Goal: Task Accomplishment & Management: Use online tool/utility

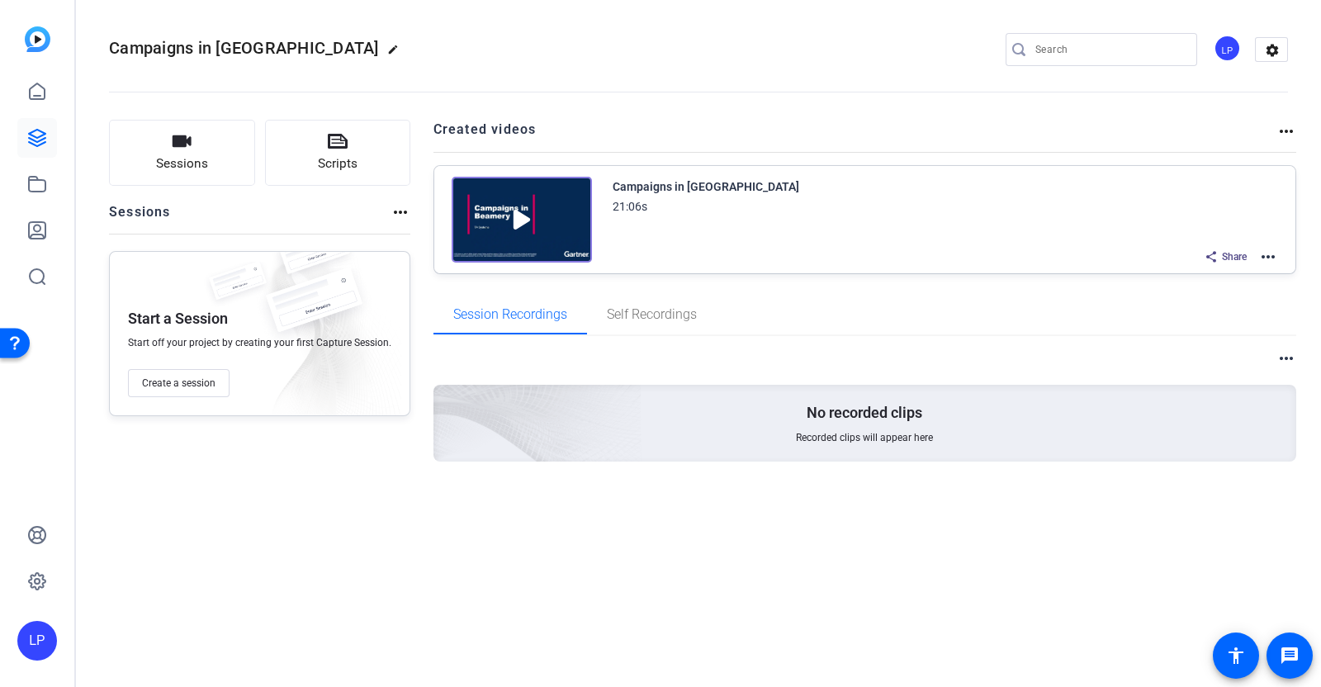
click at [533, 233] on img at bounding box center [522, 220] width 140 height 86
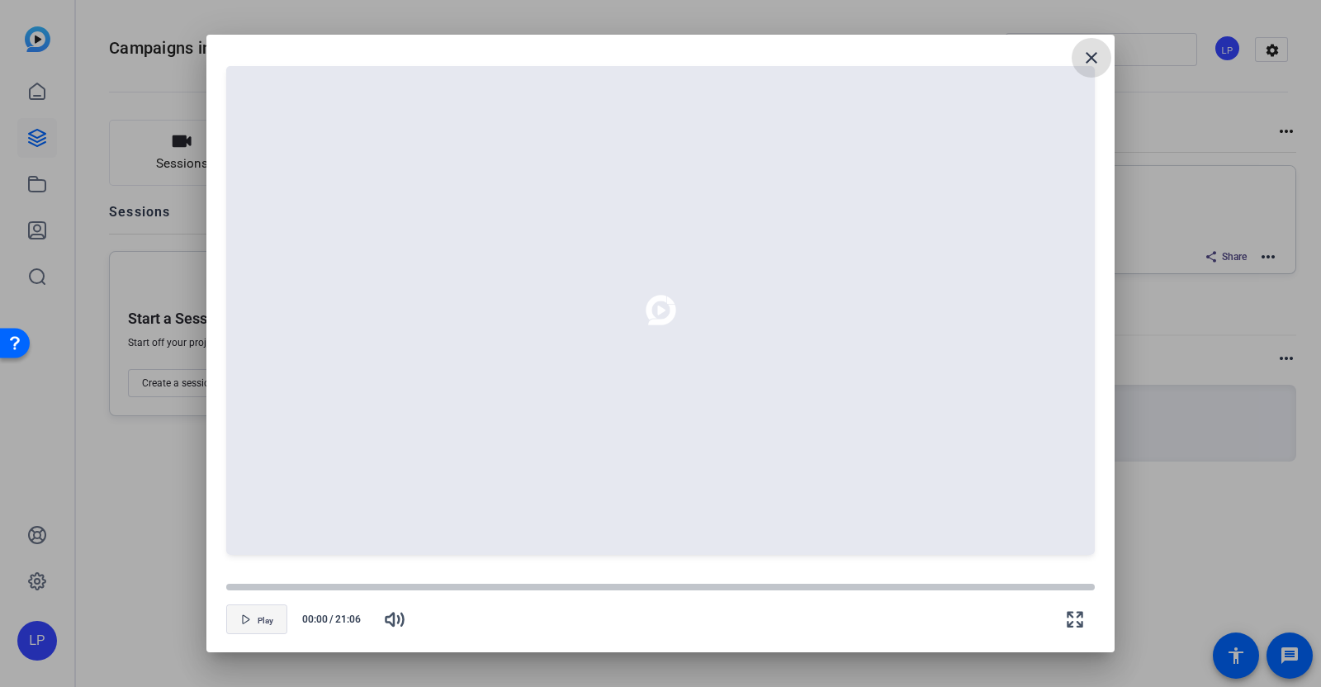
click at [253, 599] on span "button" at bounding box center [256, 619] width 59 height 40
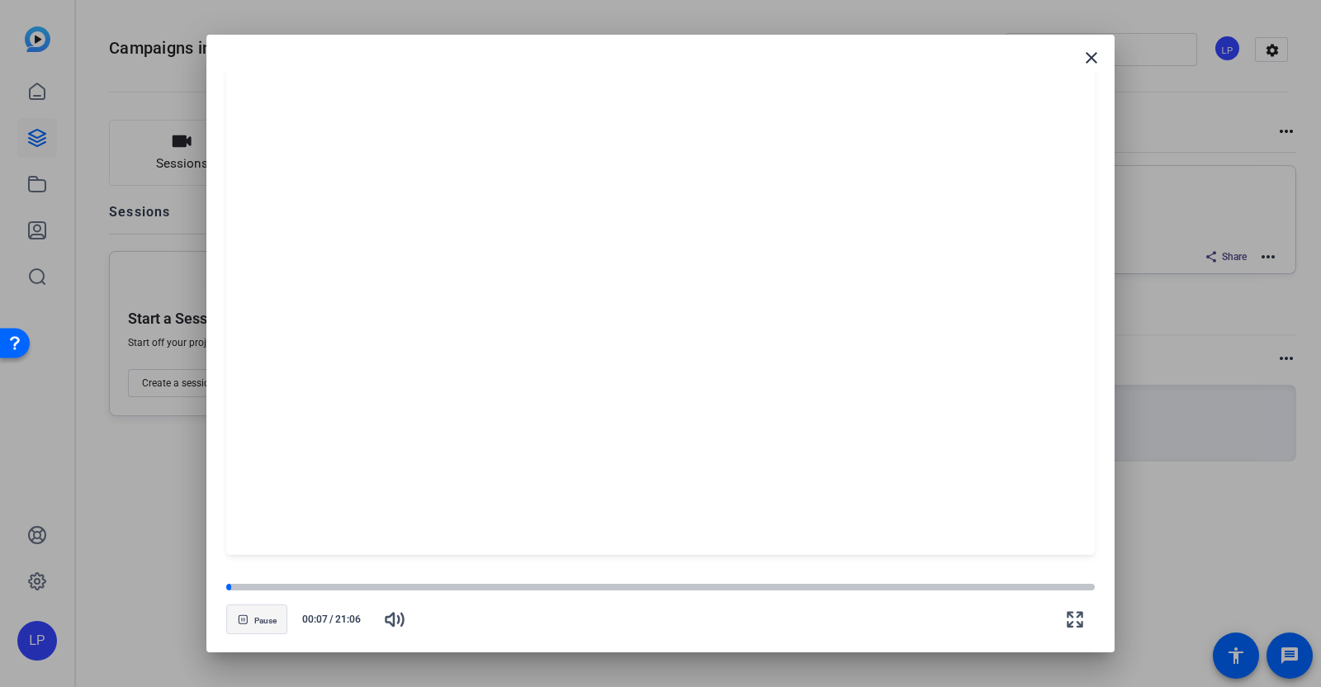
click at [258, 599] on span "Pause" at bounding box center [265, 621] width 22 height 10
click at [1089, 59] on mat-icon "close" at bounding box center [1092, 58] width 20 height 20
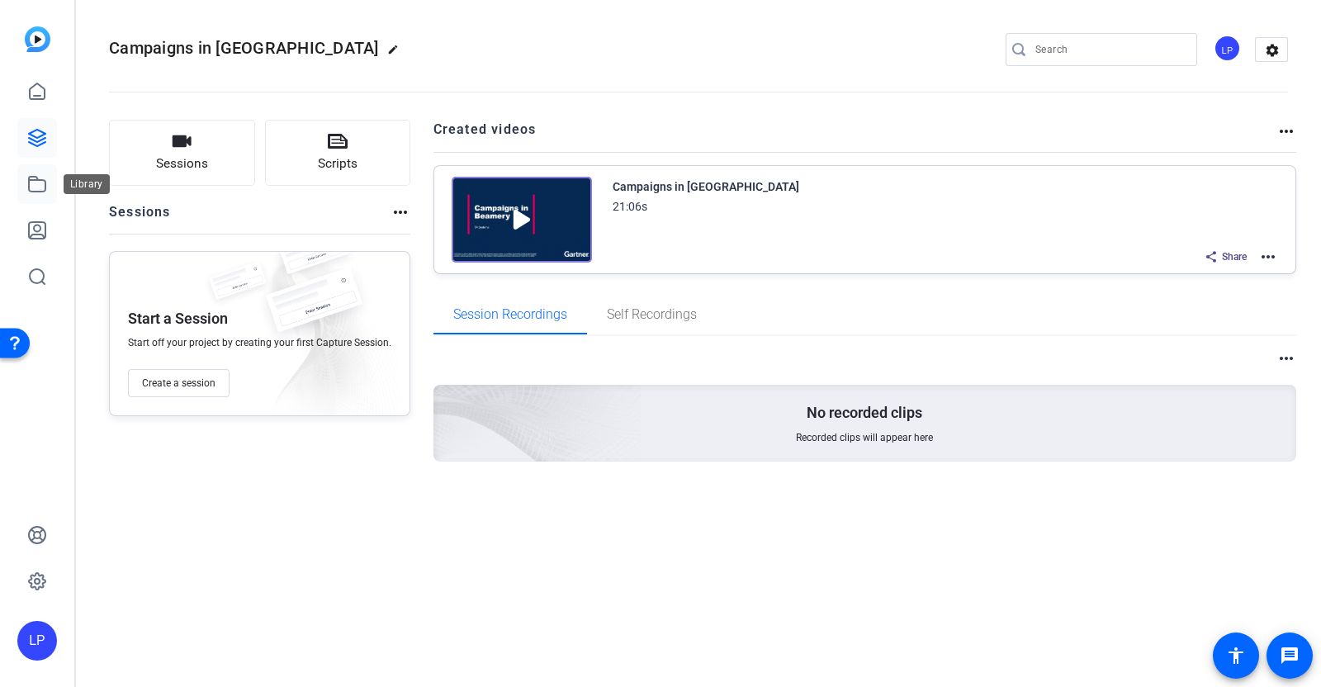
click at [36, 182] on icon at bounding box center [37, 184] width 20 height 20
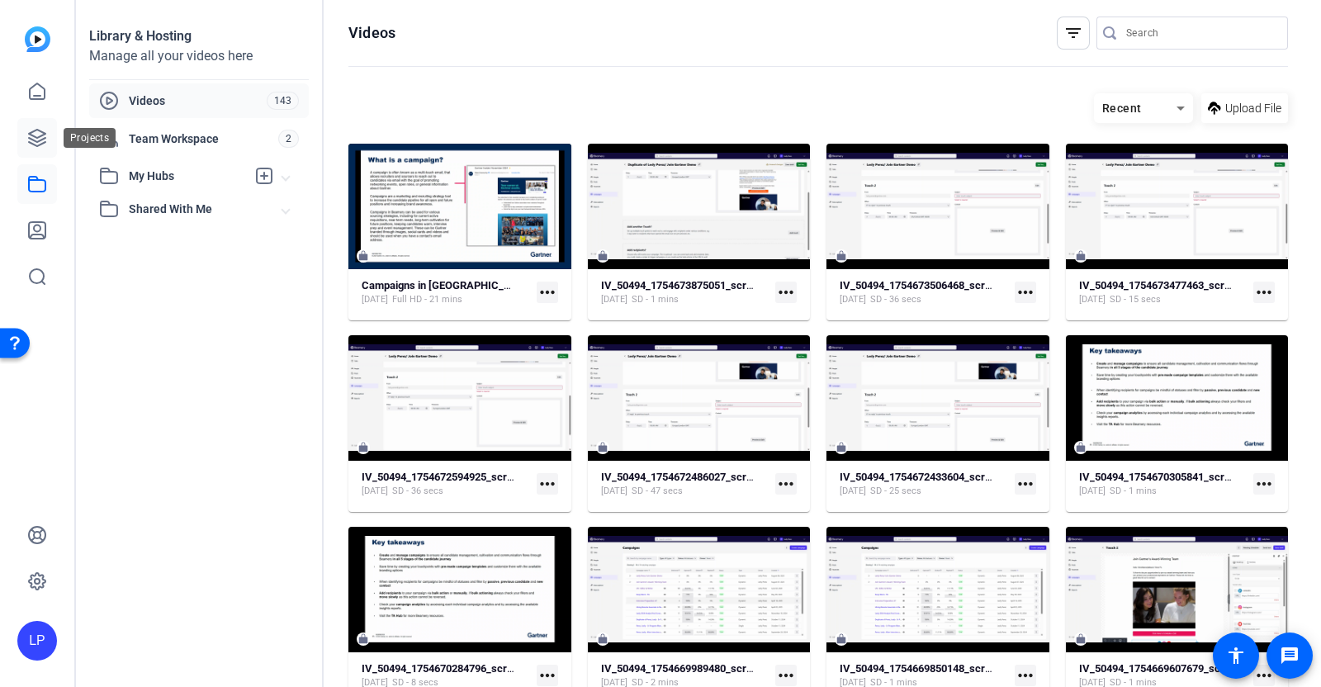
click at [41, 134] on icon at bounding box center [37, 138] width 20 height 20
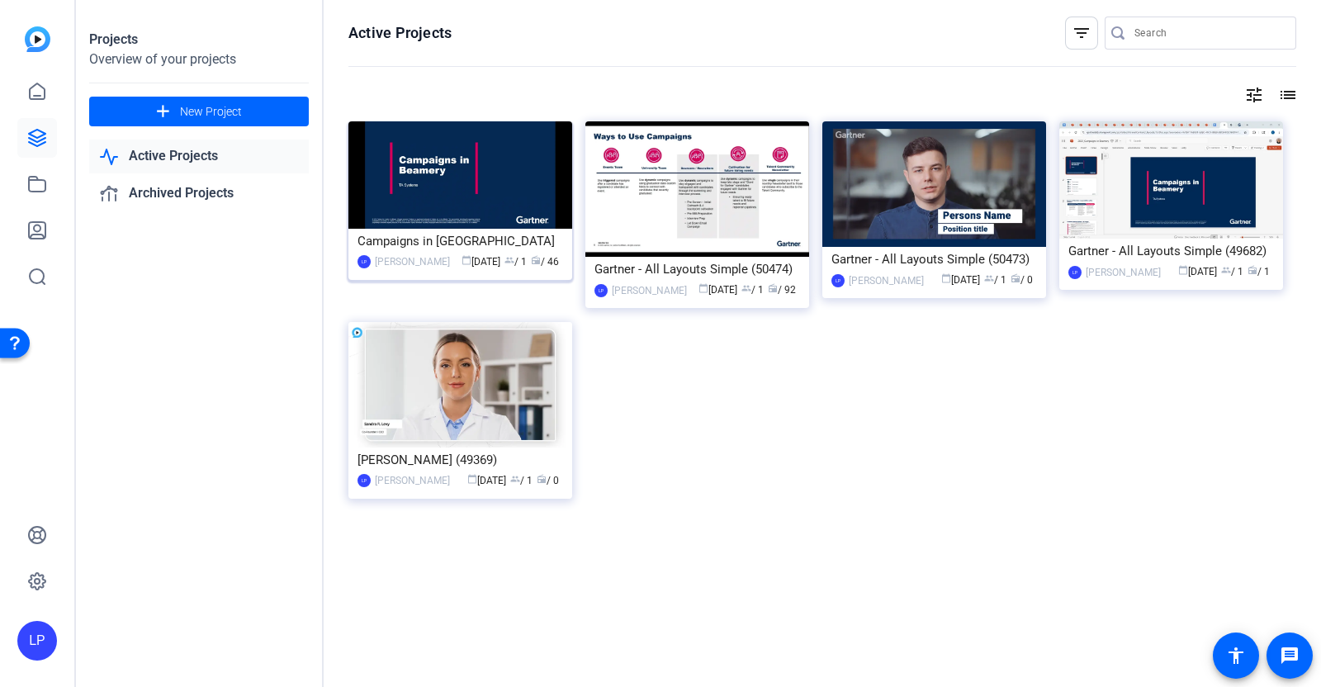
click at [475, 229] on div "Campaigns in [GEOGRAPHIC_DATA]" at bounding box center [461, 241] width 206 height 25
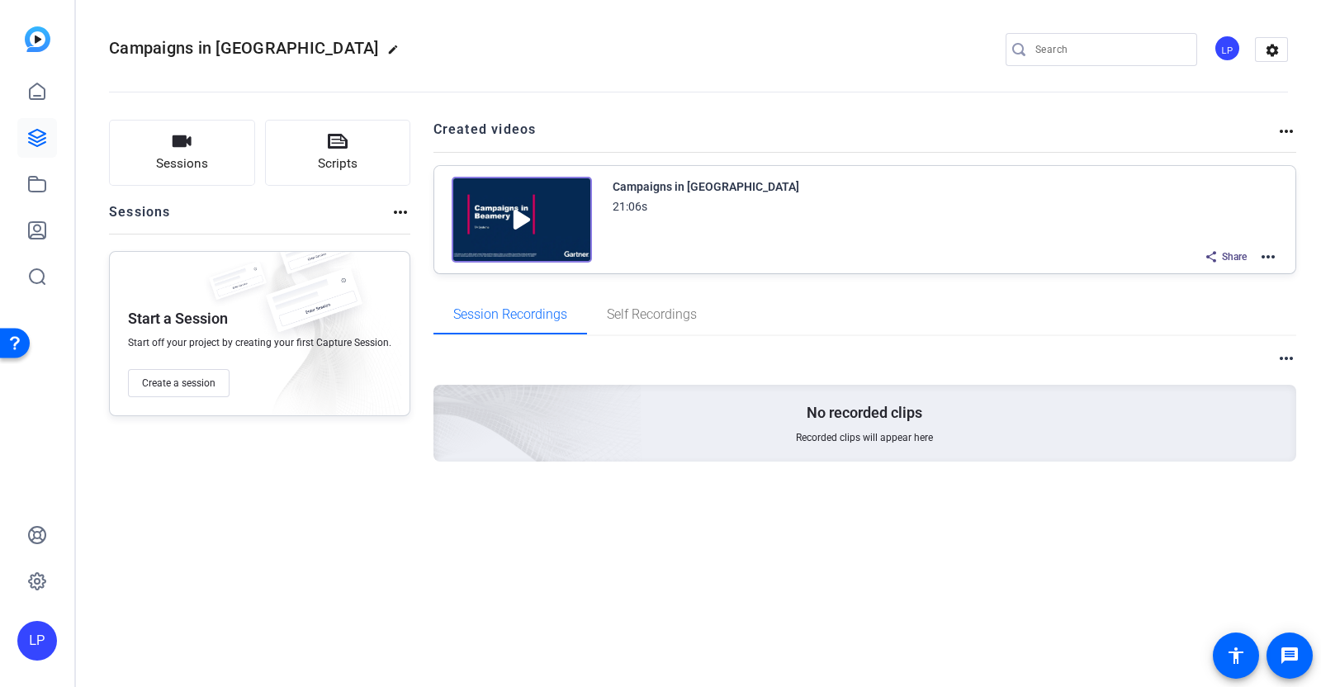
click at [1288, 128] on mat-icon "more_horiz" at bounding box center [1286, 131] width 20 height 20
click at [1286, 129] on div at bounding box center [660, 343] width 1321 height 687
click at [1267, 258] on mat-icon "more_horiz" at bounding box center [1268, 257] width 20 height 20
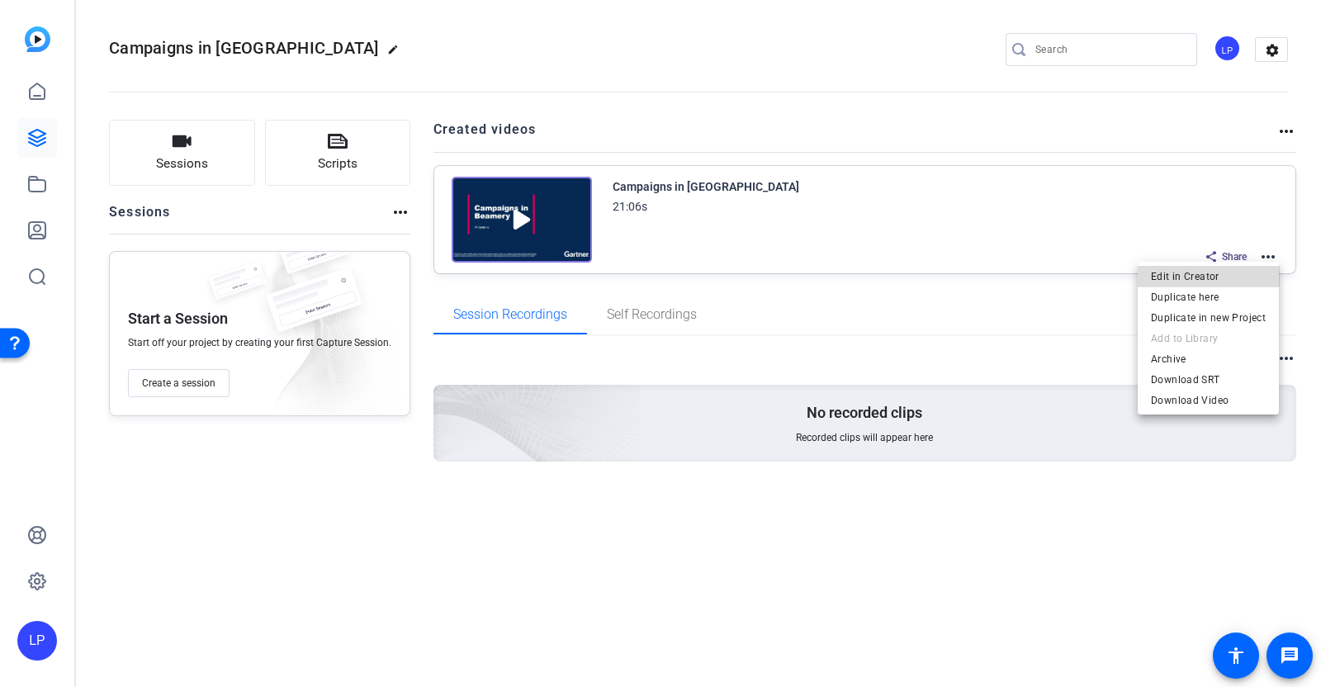
click at [1219, 276] on span "Edit in Creator" at bounding box center [1208, 276] width 115 height 20
